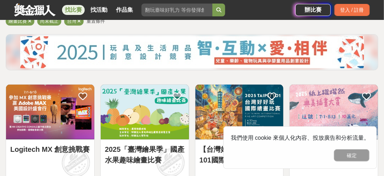
scroll to position [106, 0]
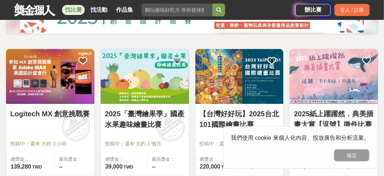
click at [158, 75] on img at bounding box center [145, 76] width 88 height 55
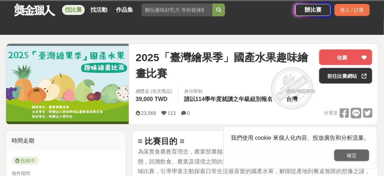
click at [347, 157] on button "確定" at bounding box center [351, 155] width 35 height 12
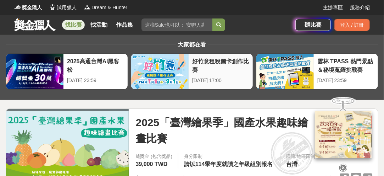
scroll to position [71, 0]
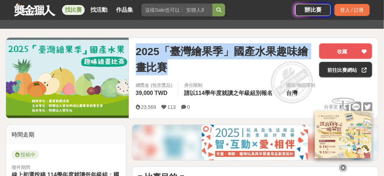
drag, startPoint x: 137, startPoint y: 52, endPoint x: 228, endPoint y: 79, distance: 94.6
click at [228, 75] on span "2025「臺灣繪果季」國產水果趣味繪畫比賽" at bounding box center [225, 59] width 178 height 32
copy span "2025「臺灣繪果季」國產水果趣味繪畫比賽"
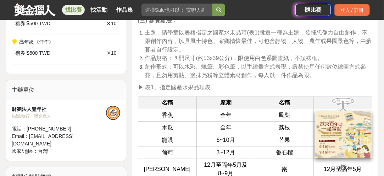
scroll to position [532, 0]
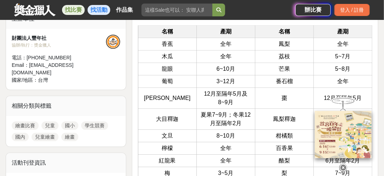
click at [100, 10] on link "找活動" at bounding box center [99, 10] width 23 height 10
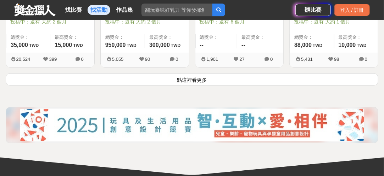
scroll to position [922, 0]
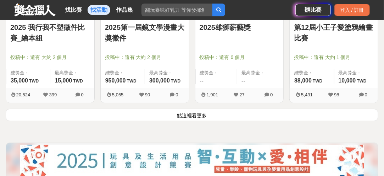
click at [189, 121] on button "點這裡看更多" at bounding box center [192, 115] width 373 height 12
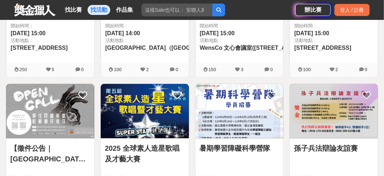
scroll to position [851, 0]
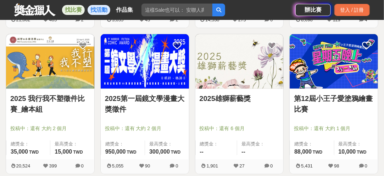
click at [70, 11] on link "找比賽" at bounding box center [73, 10] width 23 height 10
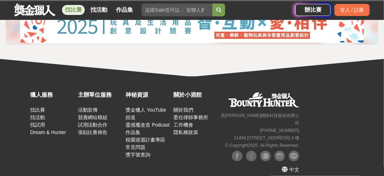
scroll to position [220, 0]
click at [45, 107] on link "找比賽" at bounding box center [37, 110] width 15 height 6
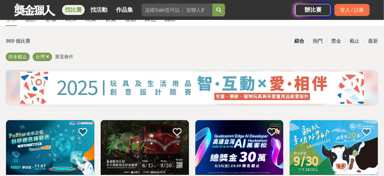
scroll to position [142, 0]
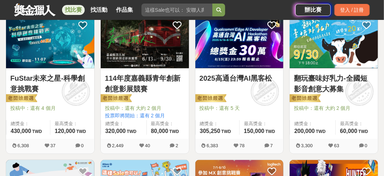
click at [55, 49] on img at bounding box center [50, 40] width 88 height 55
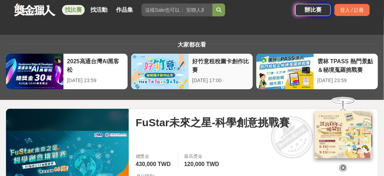
scroll to position [71, 0]
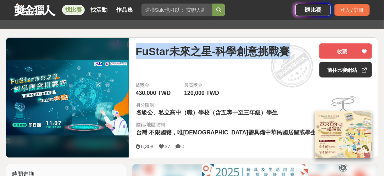
drag, startPoint x: 138, startPoint y: 52, endPoint x: 163, endPoint y: 80, distance: 37.9
click at [163, 59] on span "FuStar未來之星-科學創意挑戰賽" at bounding box center [213, 51] width 154 height 16
copy span "FuStar未來之星-科學創意挑戰賽"
click at [241, 59] on span "FuStar未來之星-科學創意挑戰賽" at bounding box center [213, 51] width 154 height 16
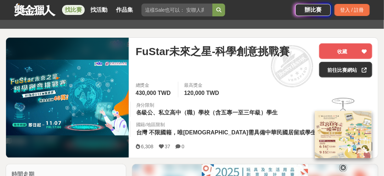
scroll to position [142, 0]
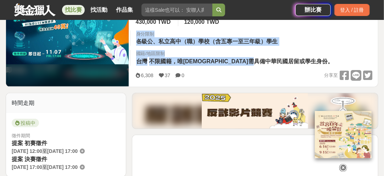
drag, startPoint x: 138, startPoint y: 45, endPoint x: 329, endPoint y: 79, distance: 194.1
click at [329, 70] on div "總獎金 430,000 TWD 最高獎金 120,000 TWD 身分限制 各級公、私立高中（職）學校（含五專一至三年級）學生 國籍/地區限制 台灣 不限國籍…" at bounding box center [254, 40] width 248 height 59
copy div "身分限制 各級公、私立高中（職）學校（含五專一至三年級）學生 國籍/地區限制 台灣 不限國籍，唯[DEMOGRAPHIC_DATA]需具備中華民國居留或學生身…"
